Goal: Task Accomplishment & Management: Use online tool/utility

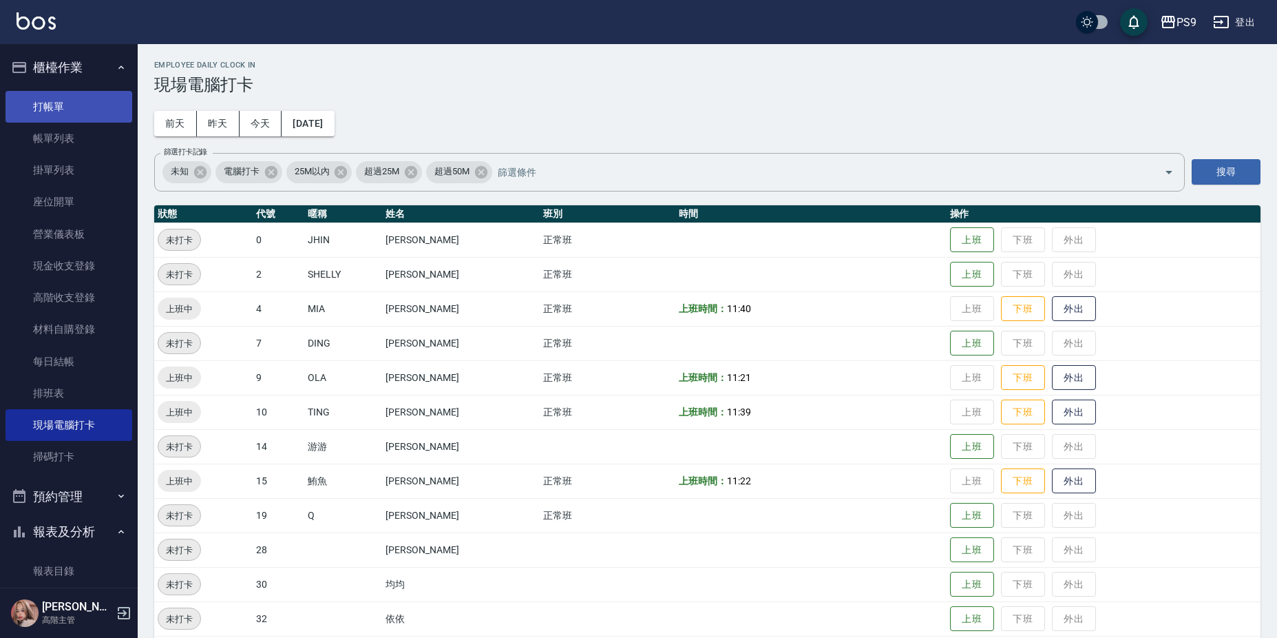
click at [85, 107] on link "打帳單" at bounding box center [69, 107] width 127 height 32
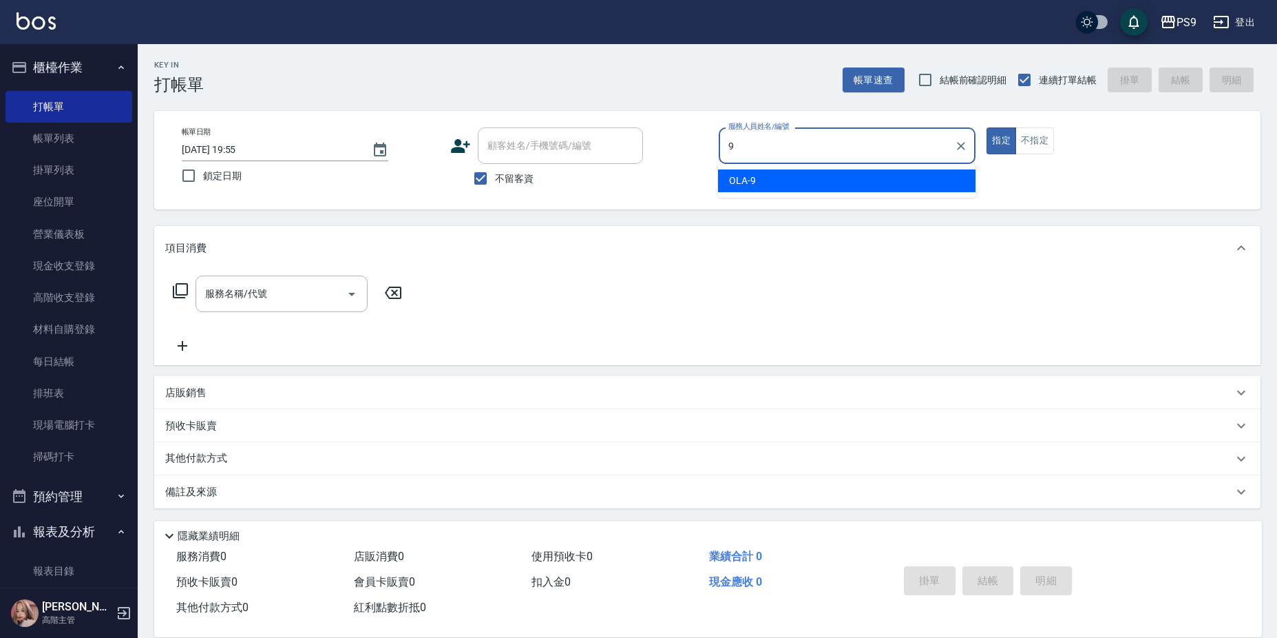
type input "OLA-9"
type button "true"
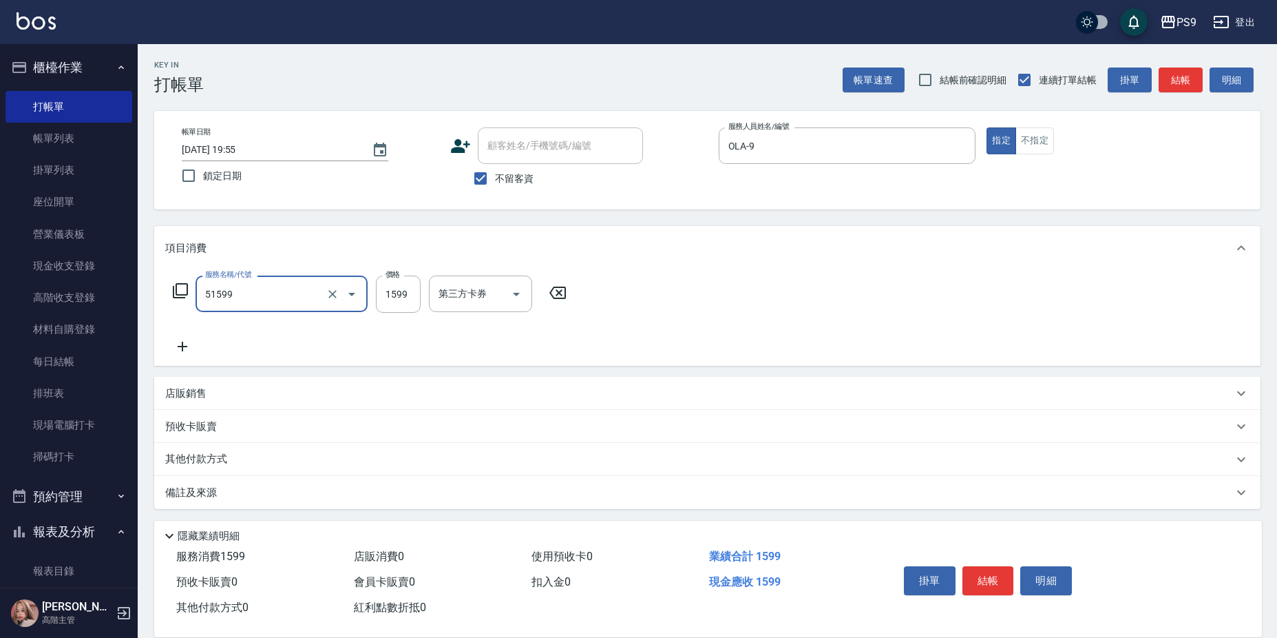
type input "燙1599(51599)"
type input "1800"
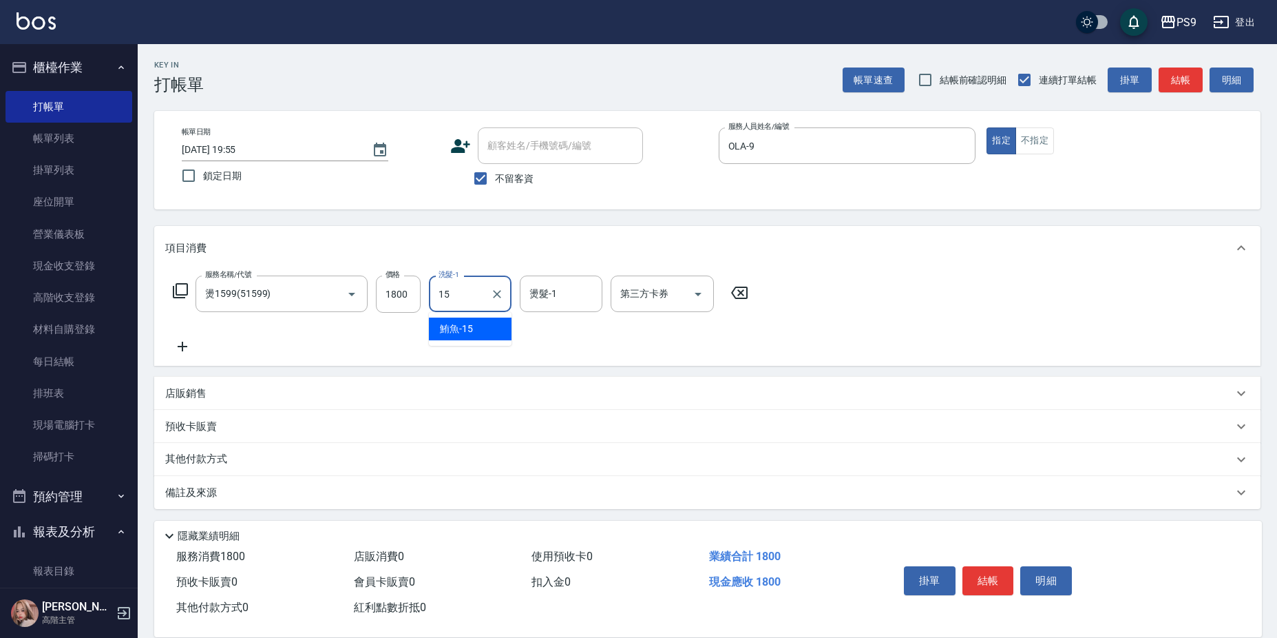
type input "鮪魚-15"
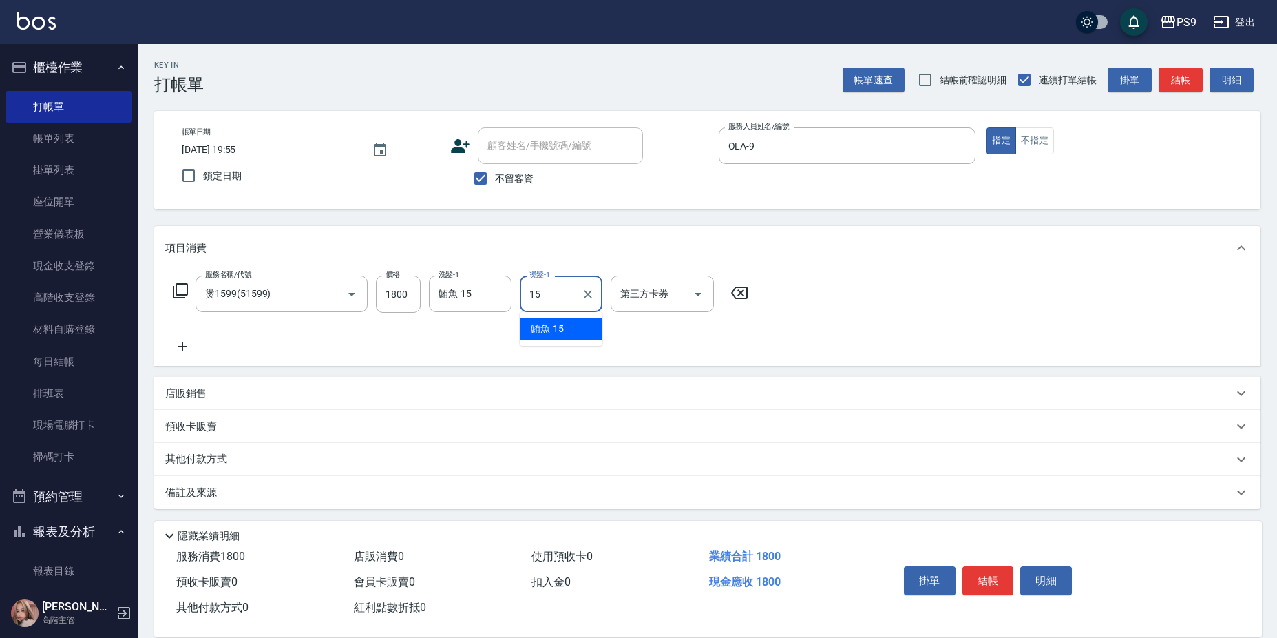
type input "鮪魚-15"
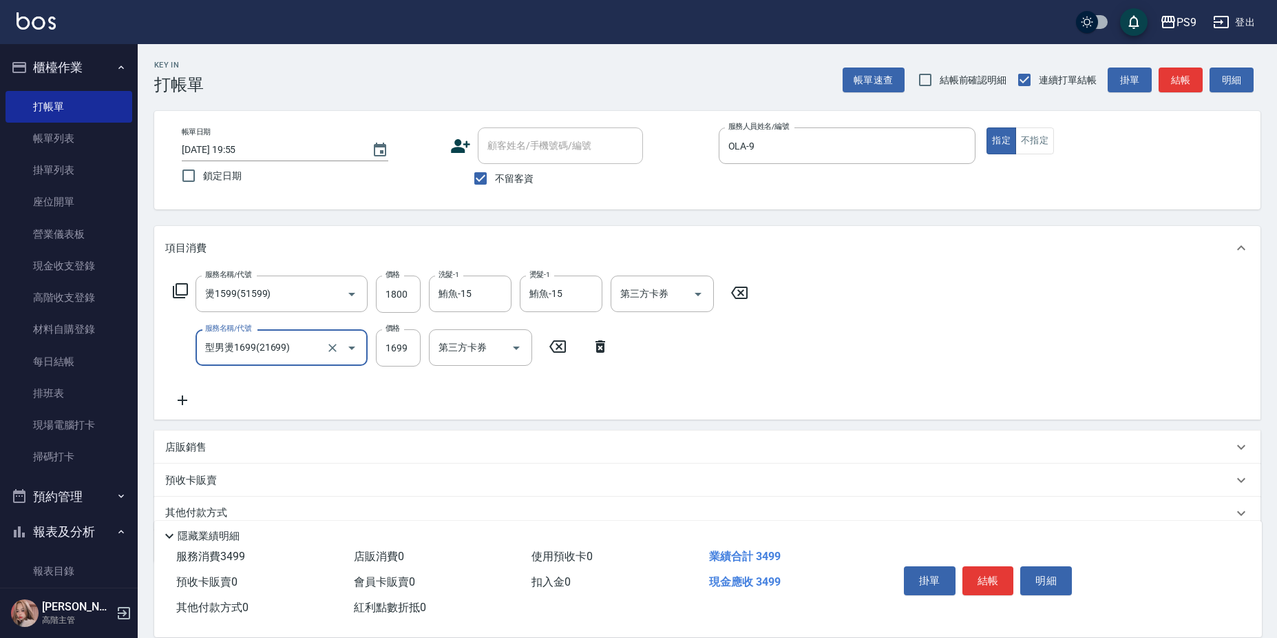
type input "型男燙1699(21699)"
type input "1800"
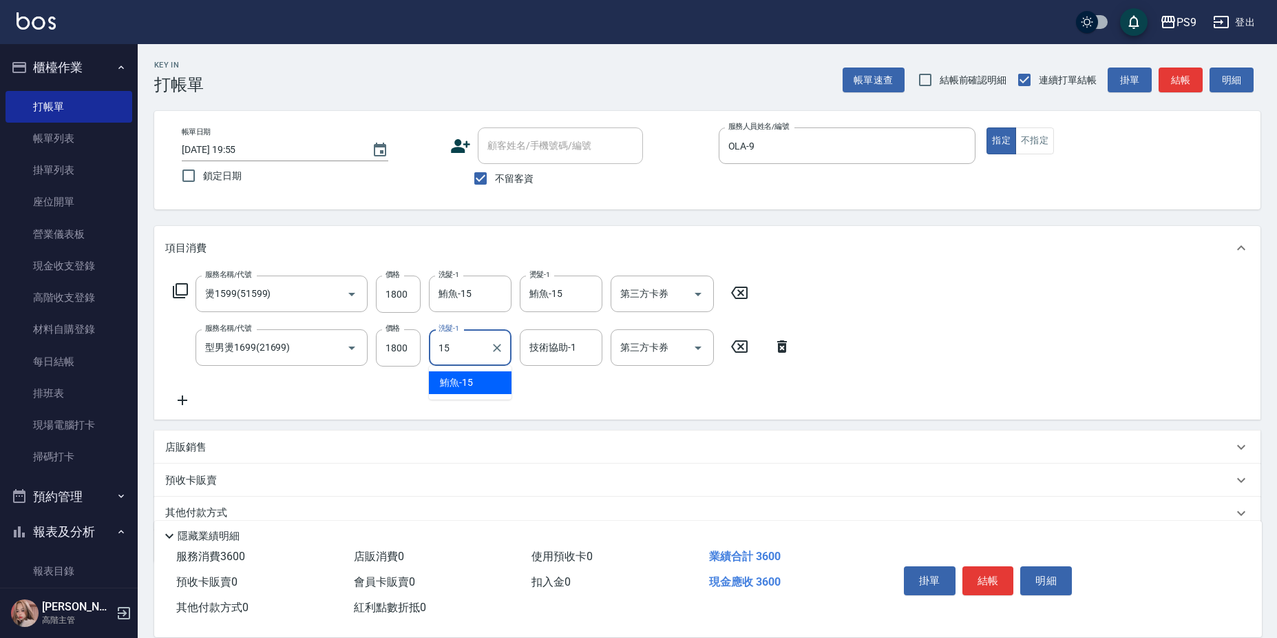
type input "1"
click at [536, 346] on input "技術協助-1" at bounding box center [561, 347] width 70 height 24
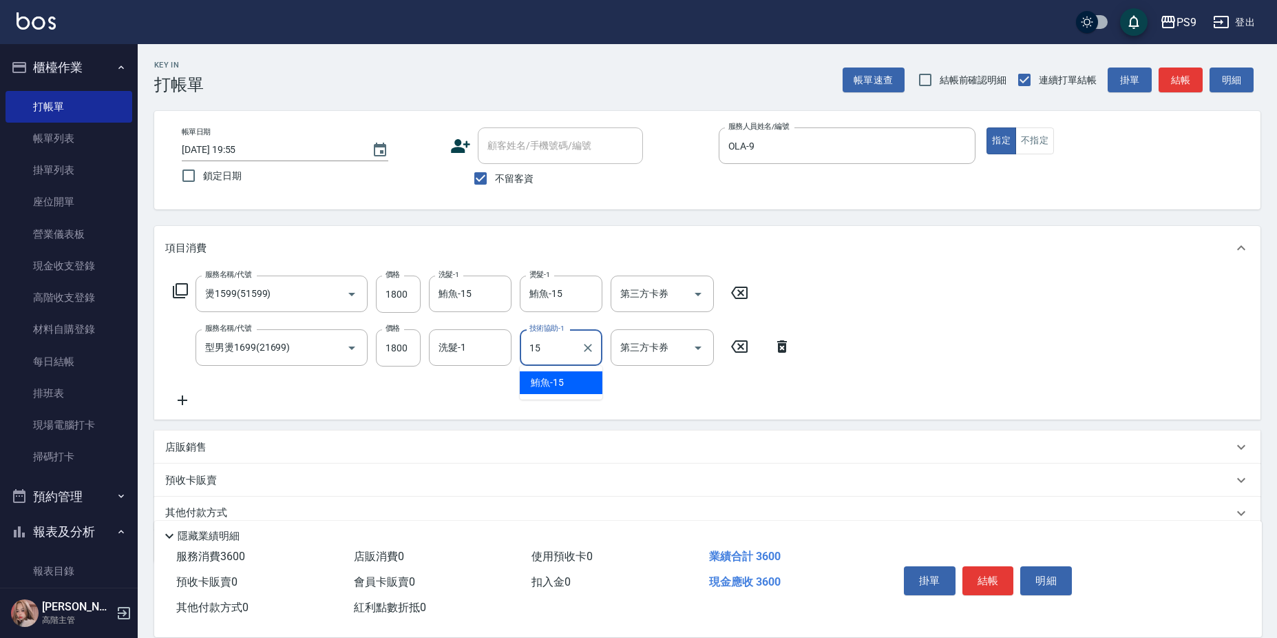
type input "鮪魚-15"
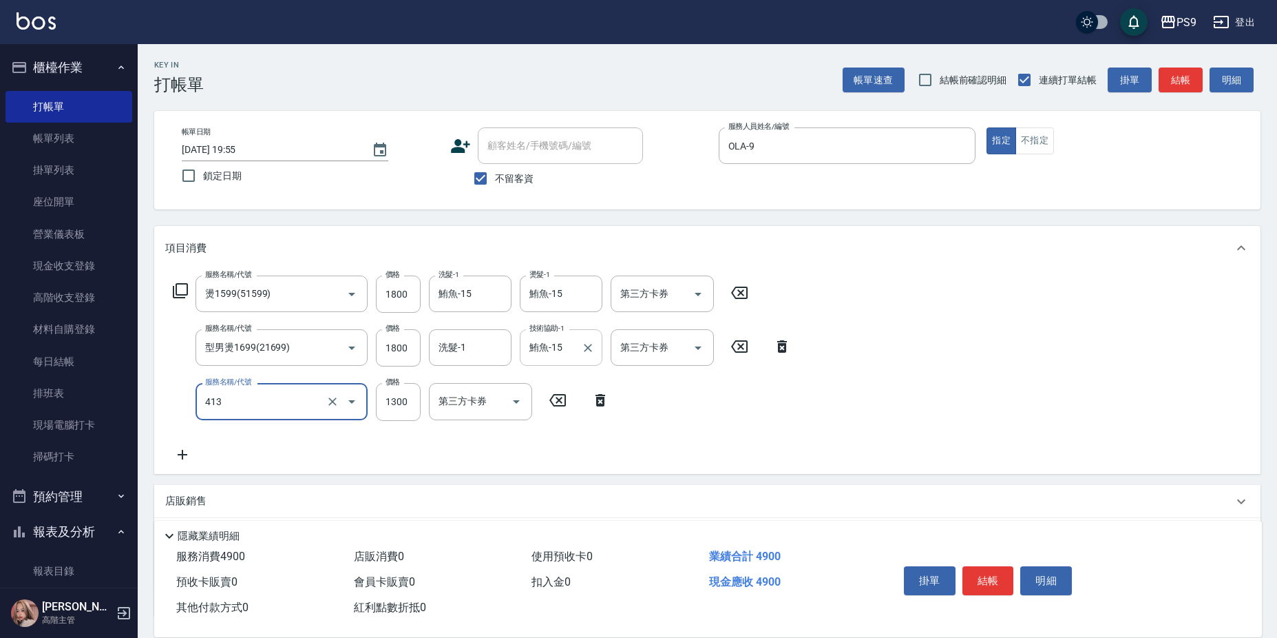
type input "鏡面護髮(413)"
type input "1500"
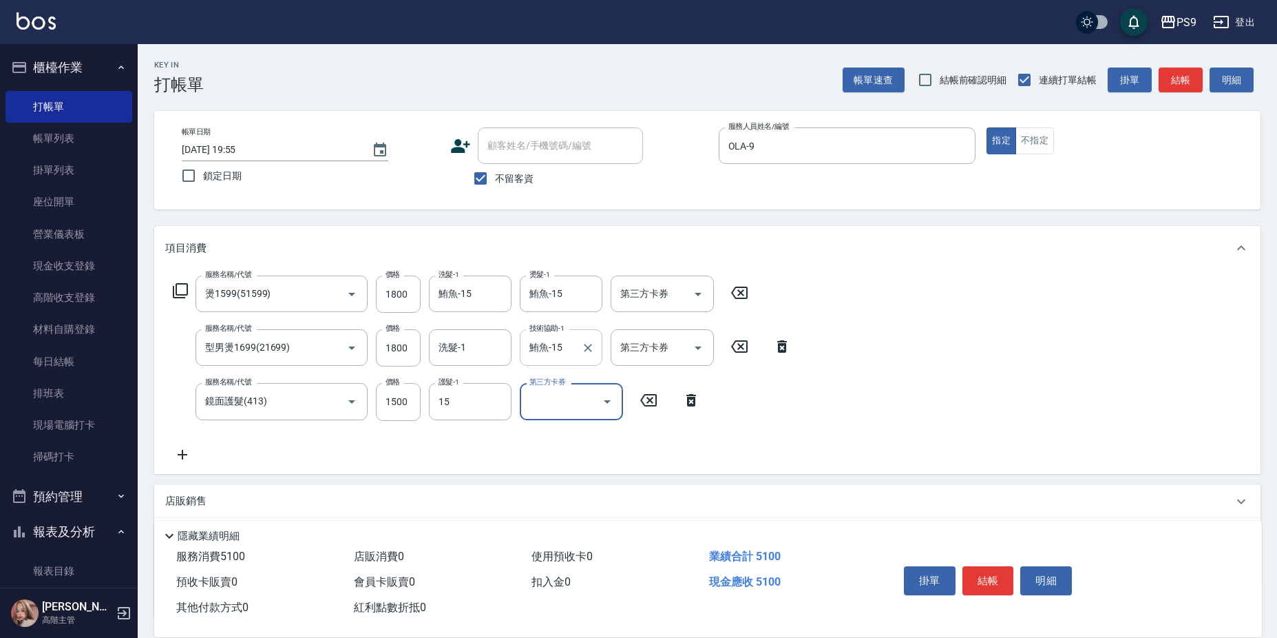
type input "鮪魚-15"
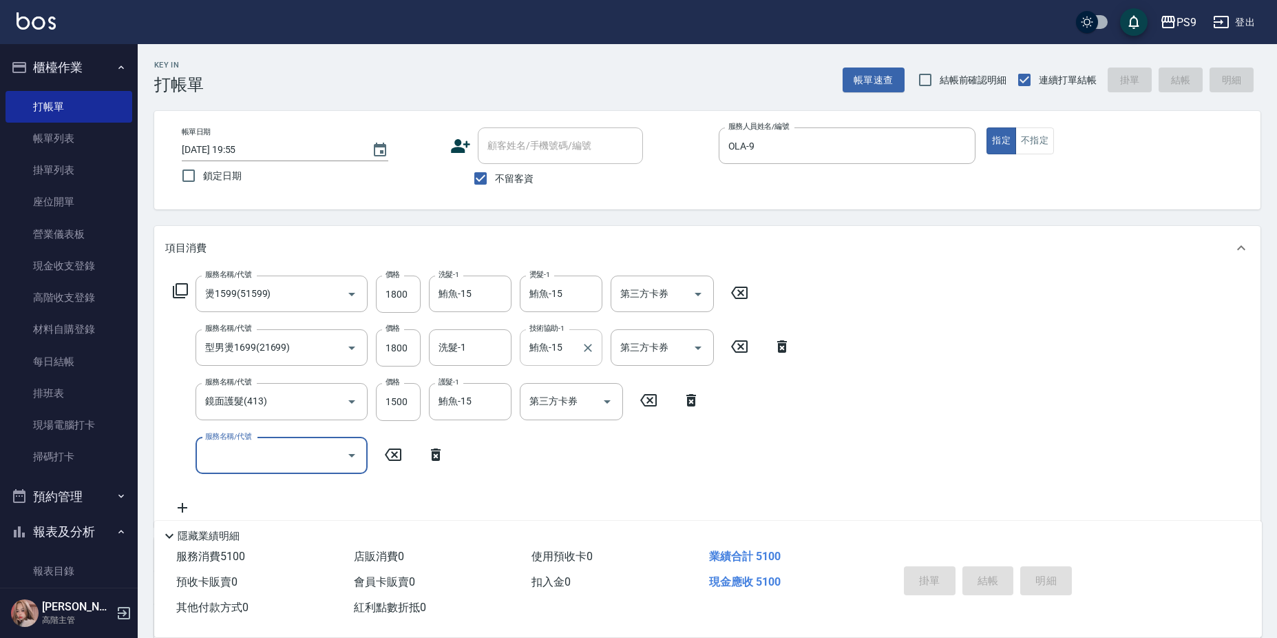
type input "[DATE] 19:56"
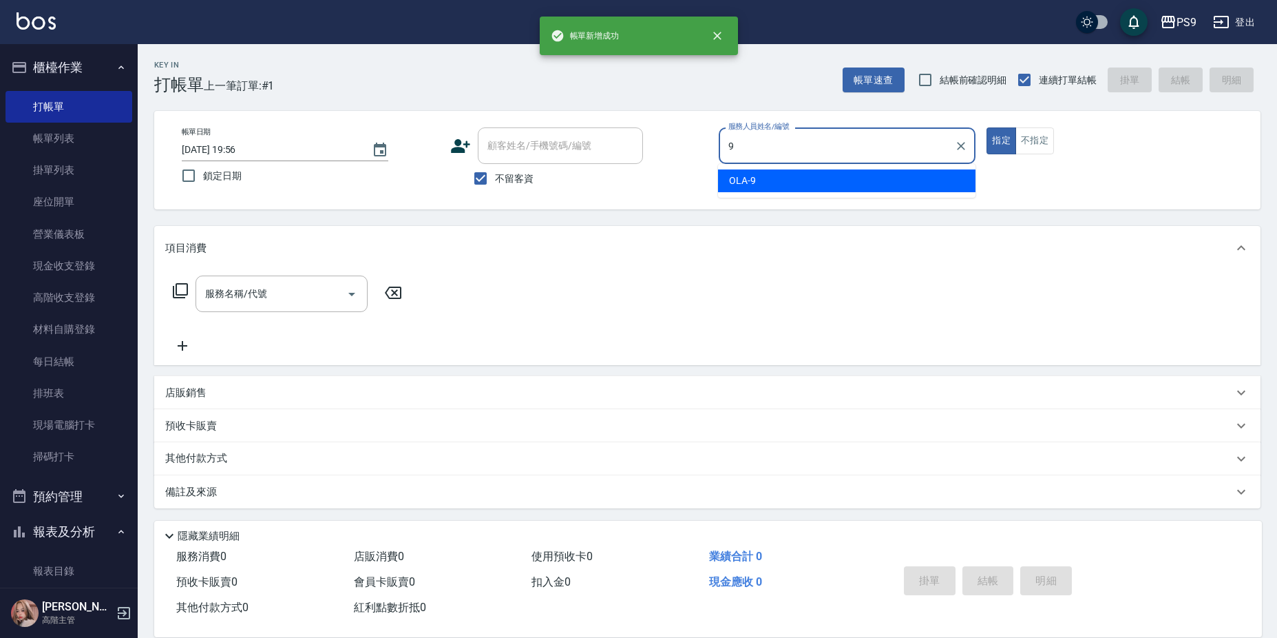
type input "OLA-9"
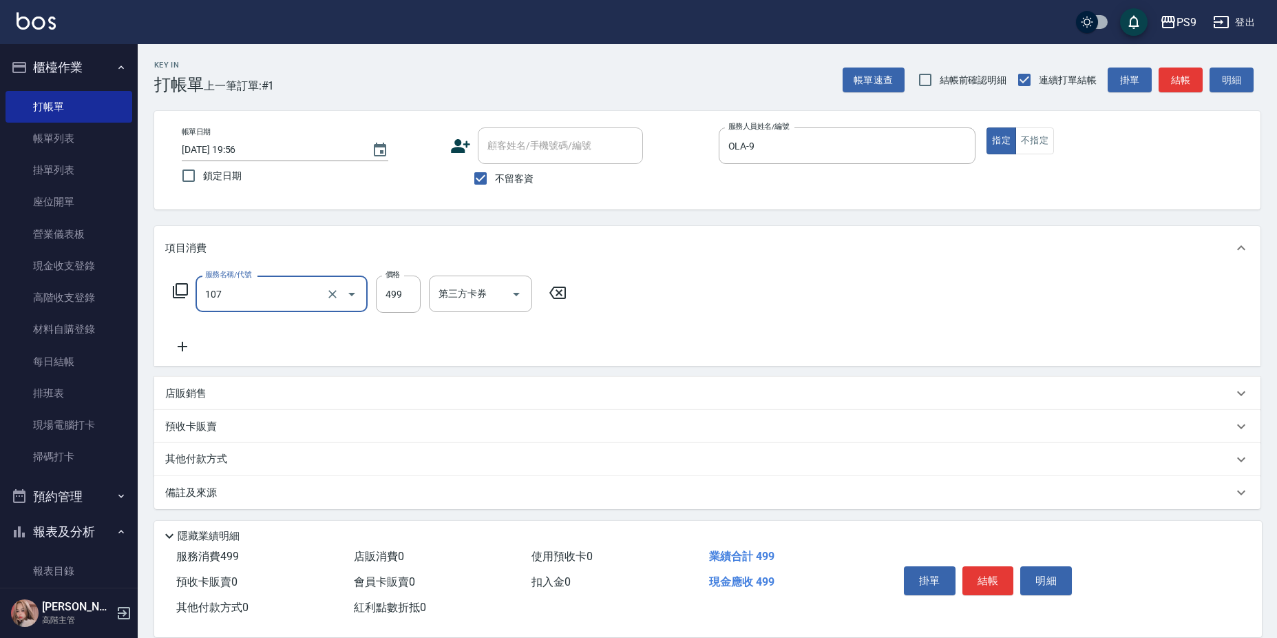
type input "[PERSON_NAME](107)"
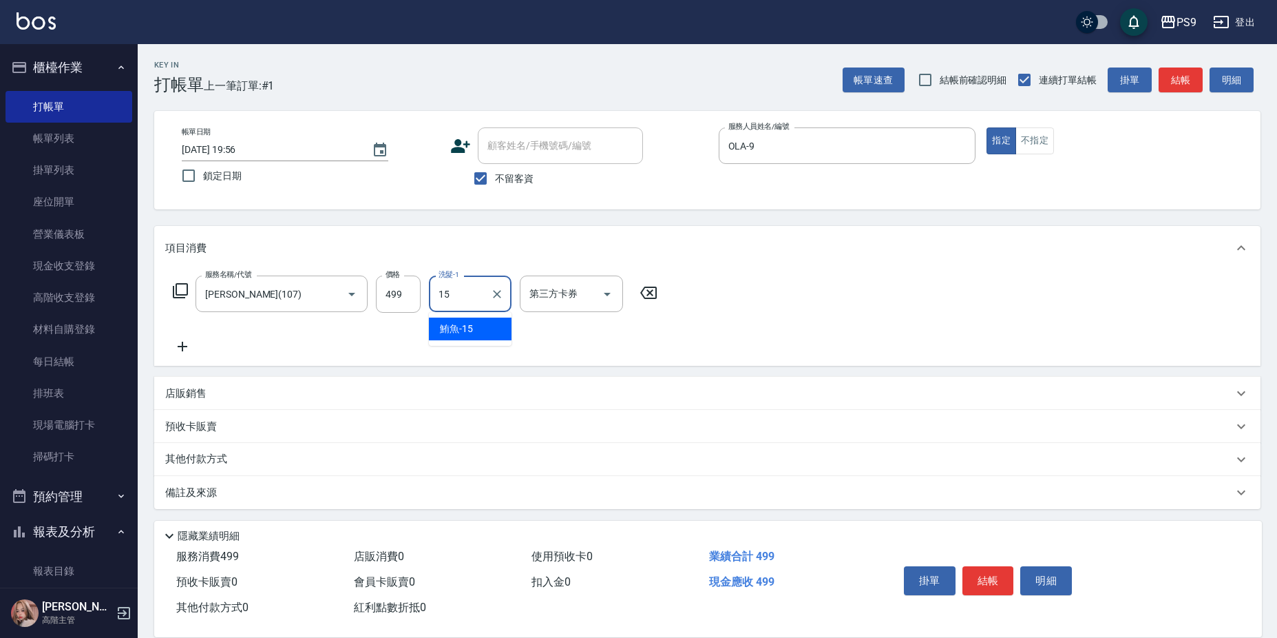
type input "鮪魚-15"
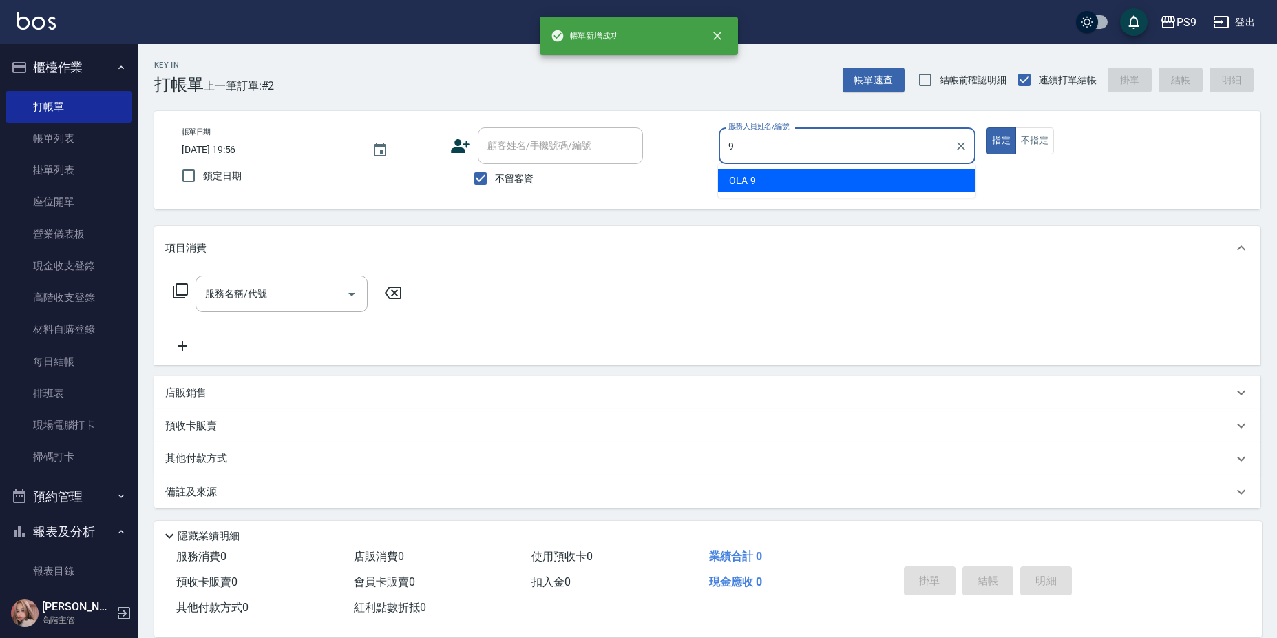
type input "OLA-9"
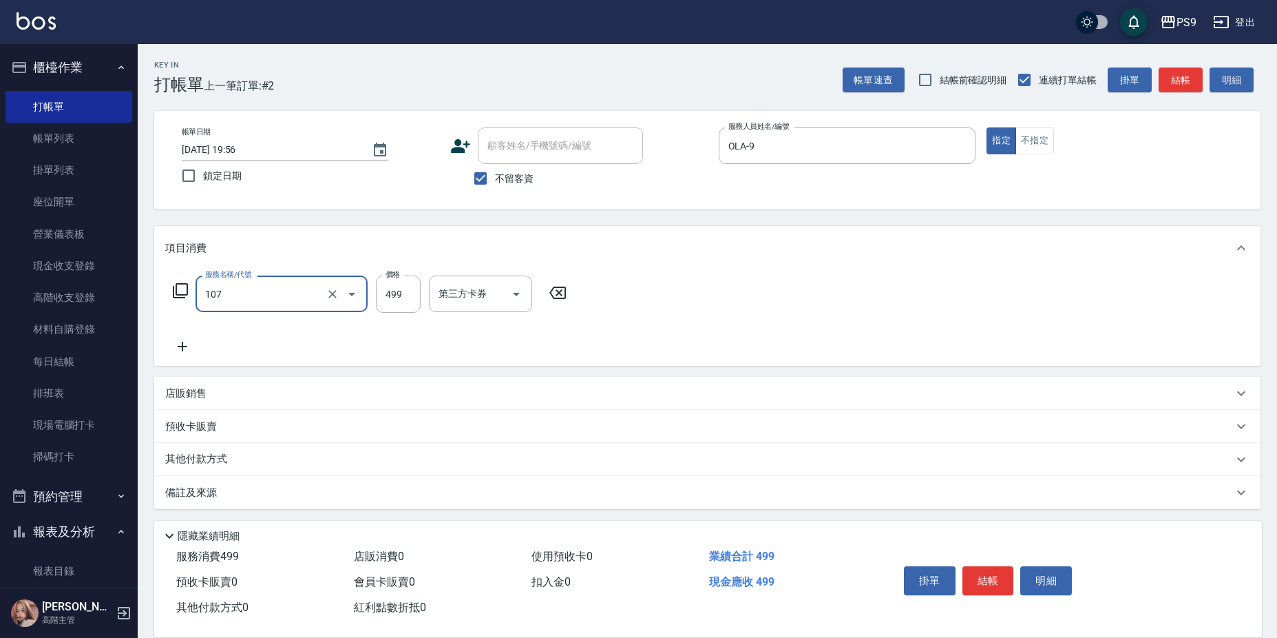
type input "[PERSON_NAME](107)"
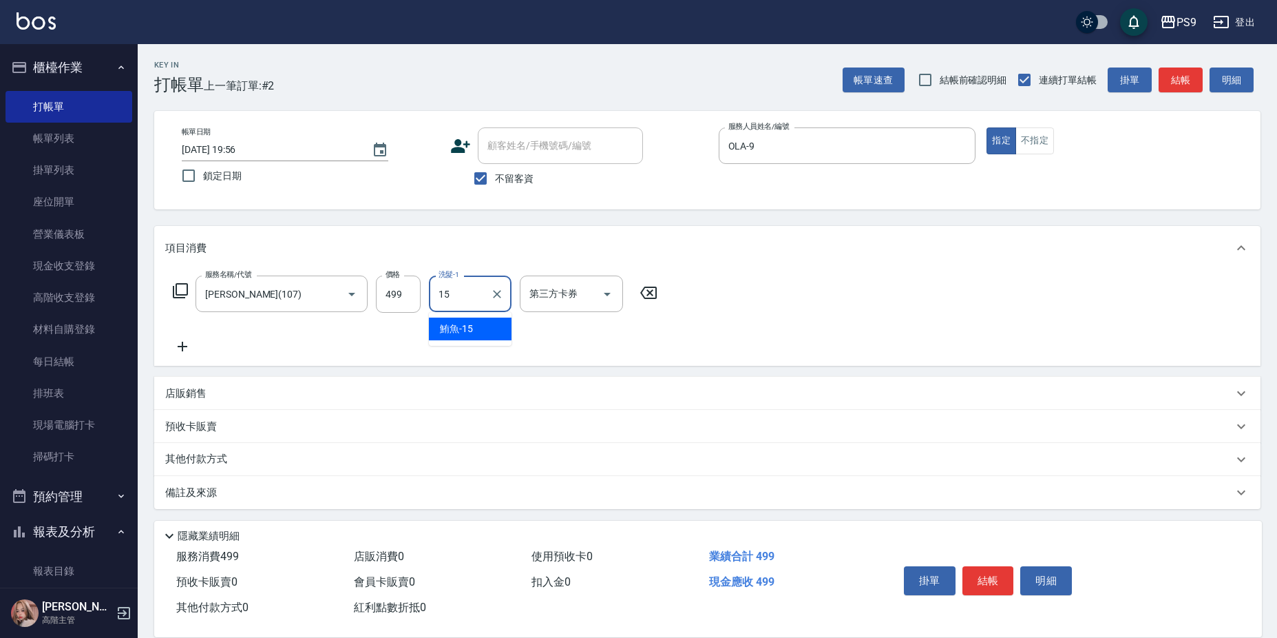
type input "鮪魚-15"
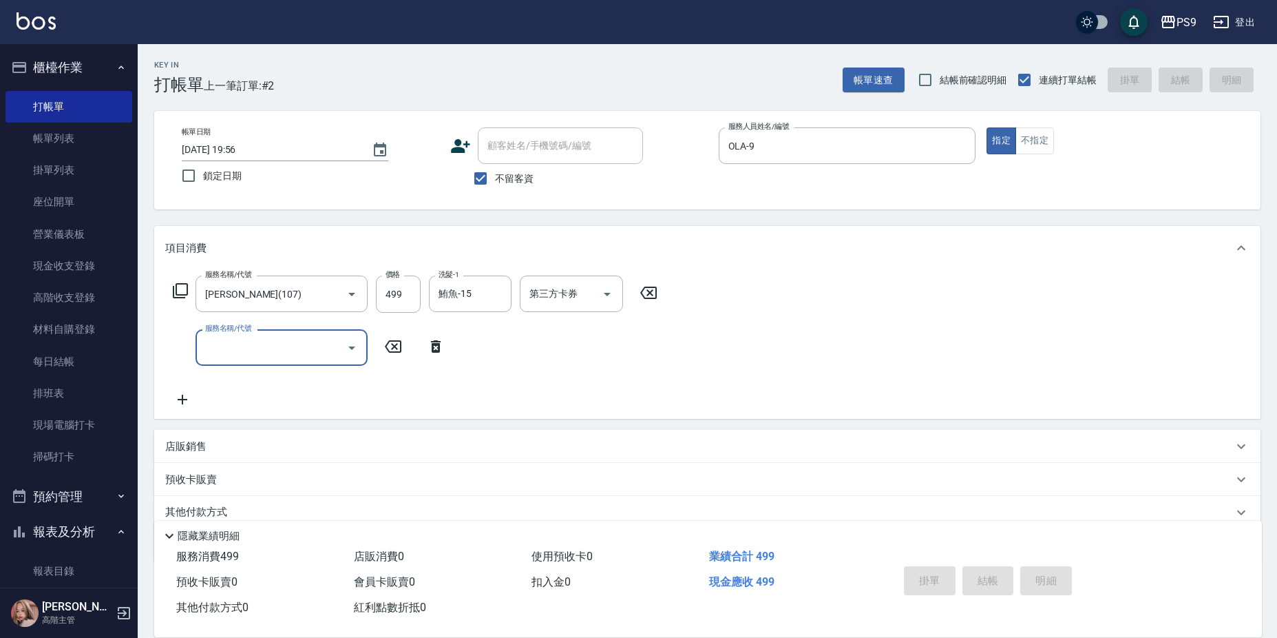
type input "[DATE] 19:57"
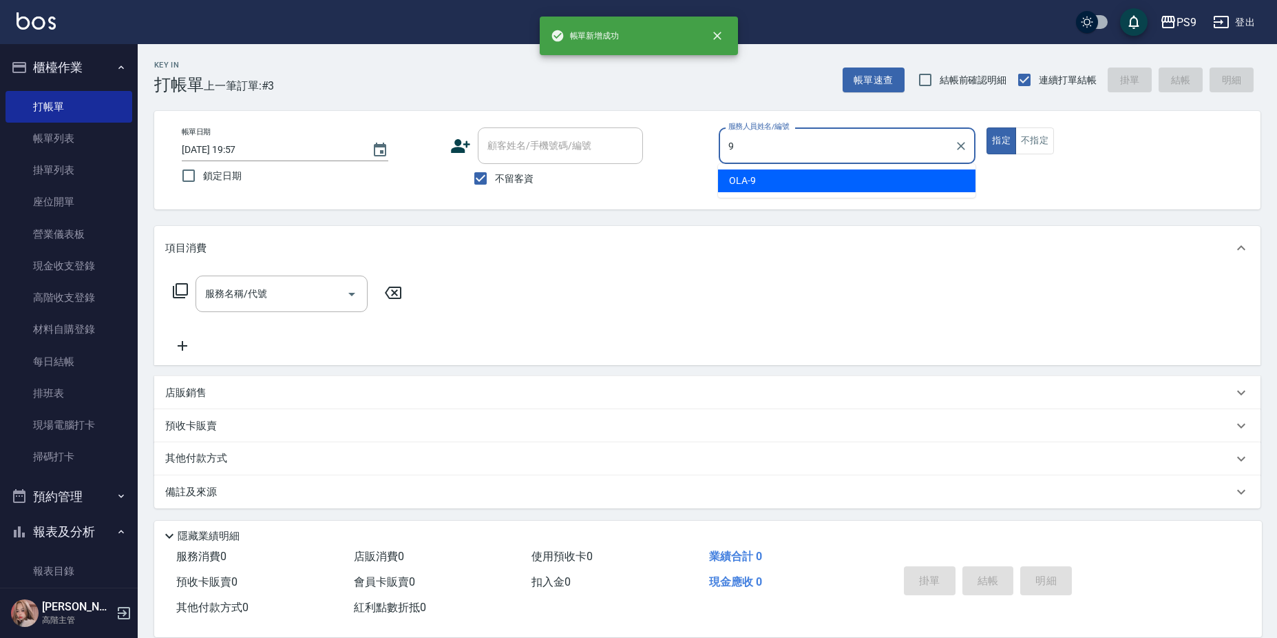
type input "OLA-9"
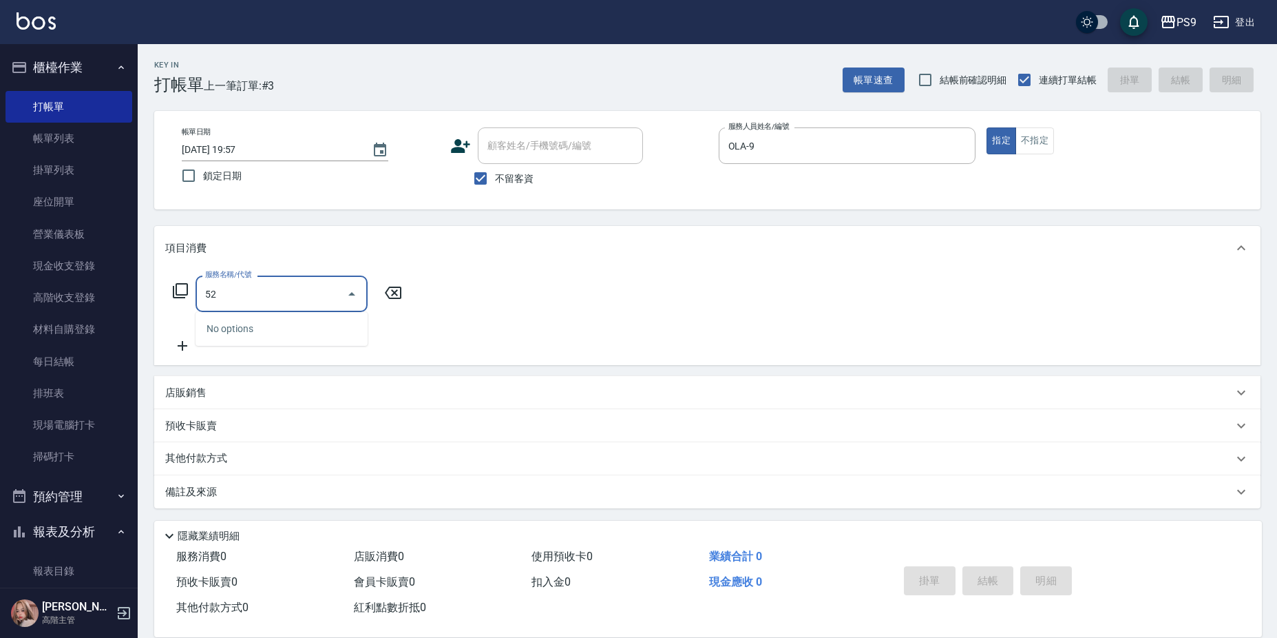
type input "5"
type input "型男燙2099(22099)"
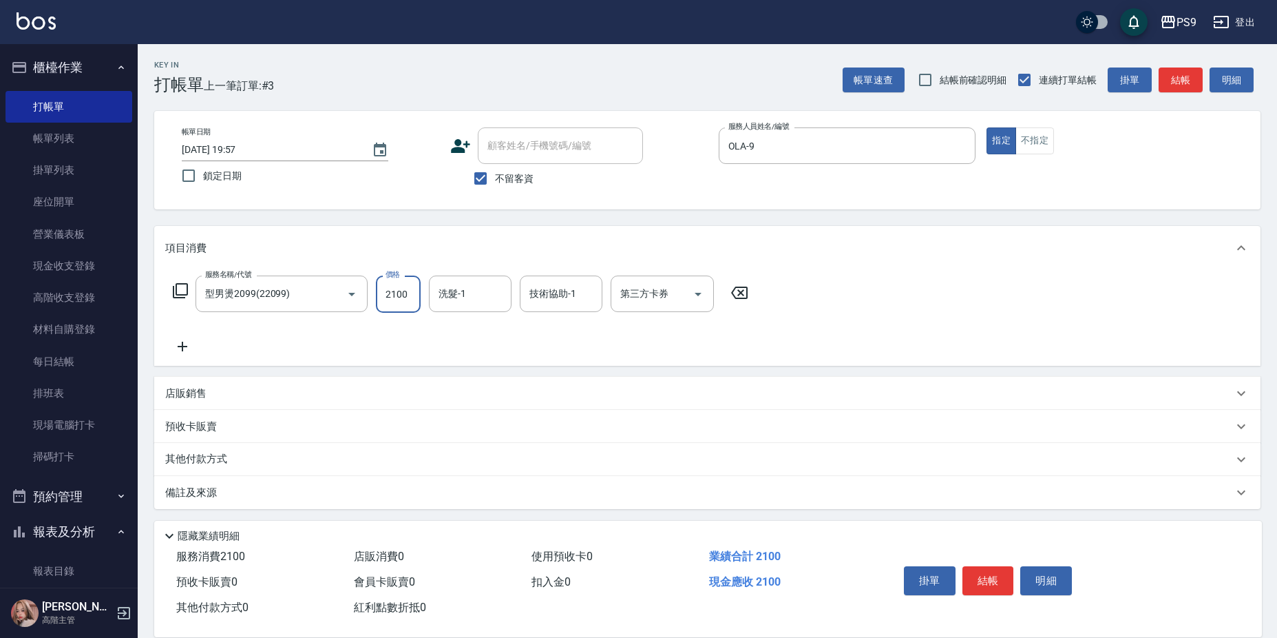
type input "2100"
type input "鮪魚-15"
